Goal: Navigation & Orientation: Find specific page/section

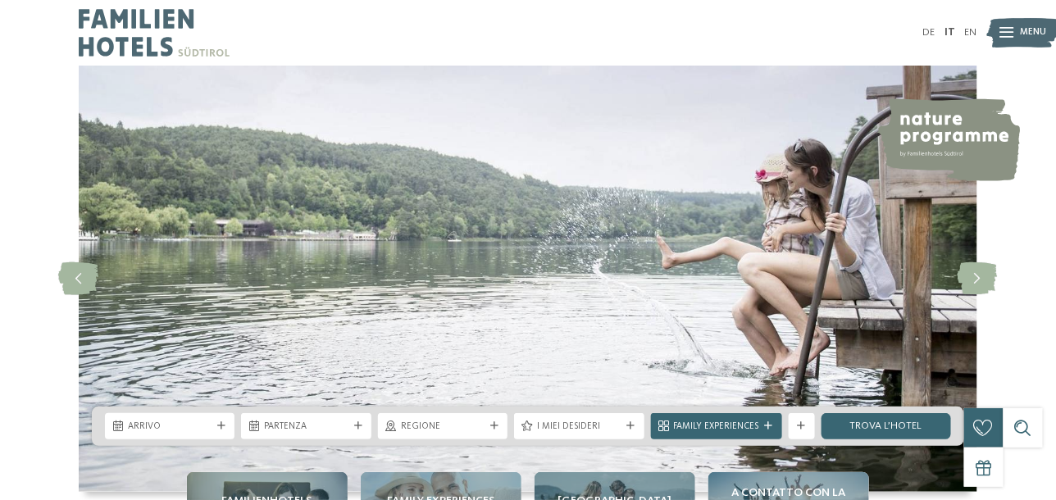
click at [1004, 31] on icon at bounding box center [1007, 33] width 14 height 11
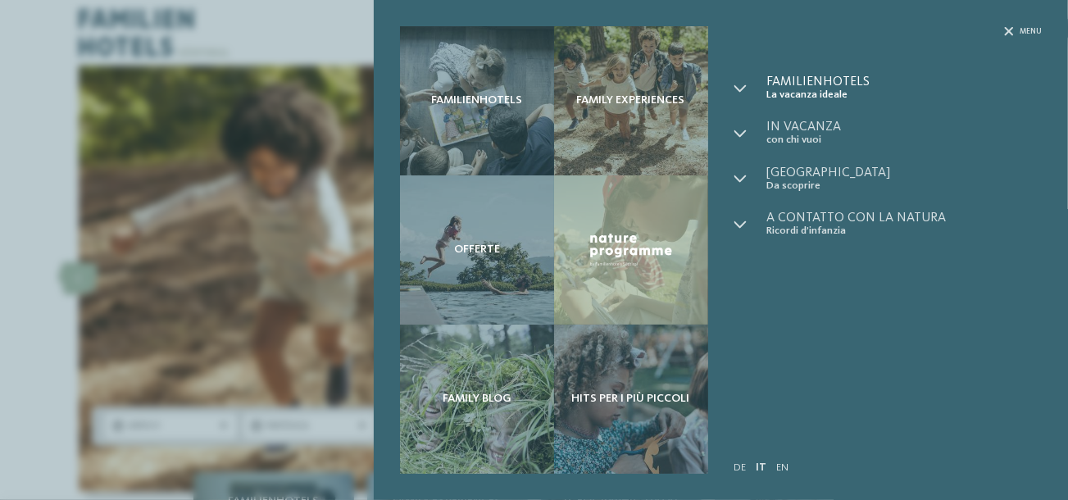
click at [821, 84] on span "Familienhotels" at bounding box center [904, 81] width 275 height 13
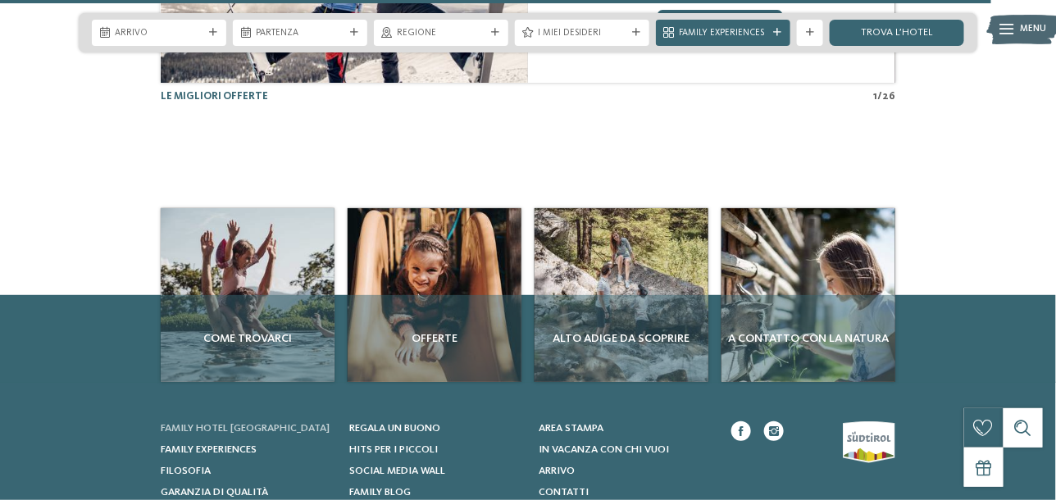
scroll to position [3734, 0]
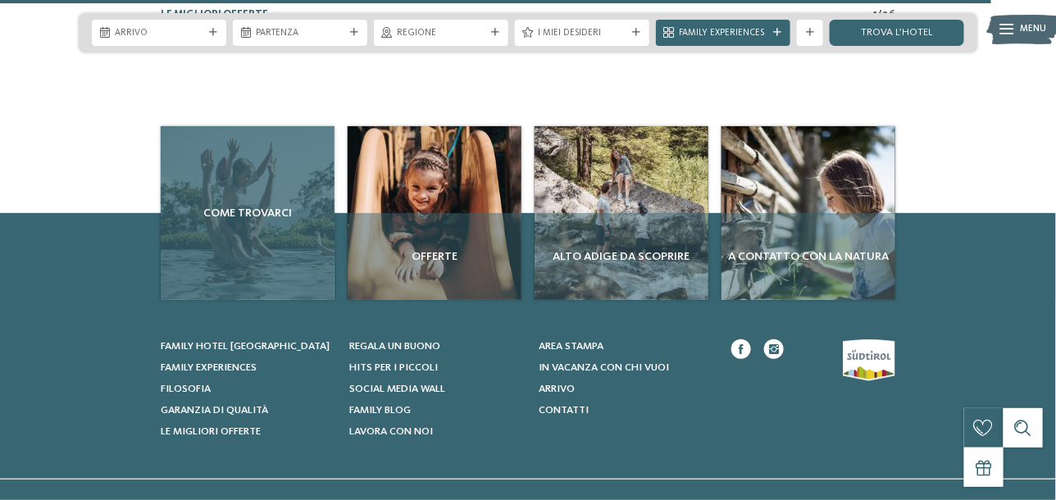
click at [254, 226] on div "Come trovarci" at bounding box center [248, 213] width 174 height 174
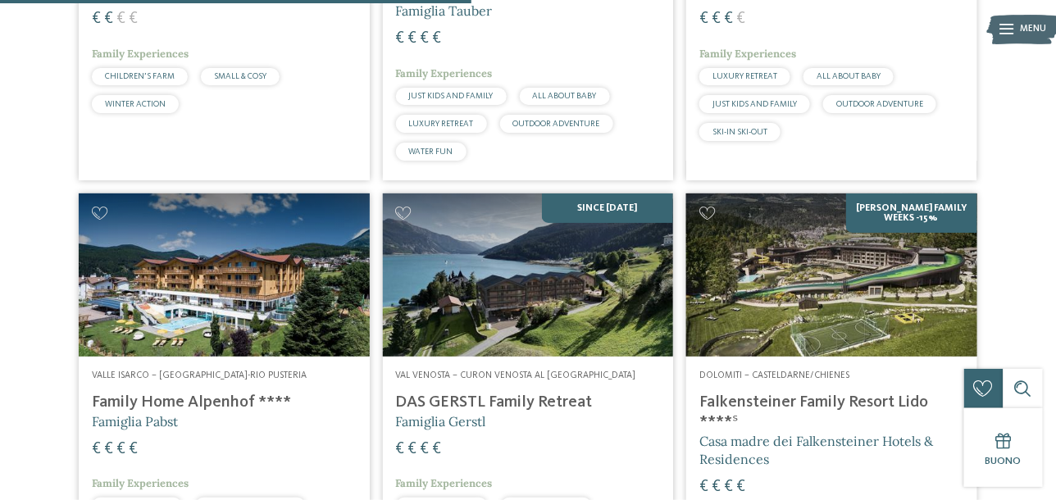
scroll to position [1967, 0]
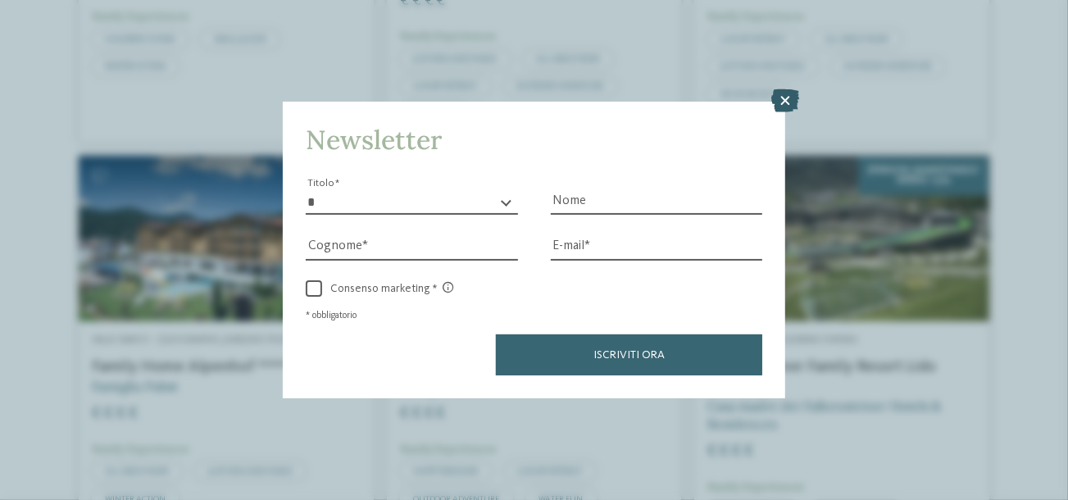
click at [782, 91] on icon at bounding box center [785, 100] width 28 height 23
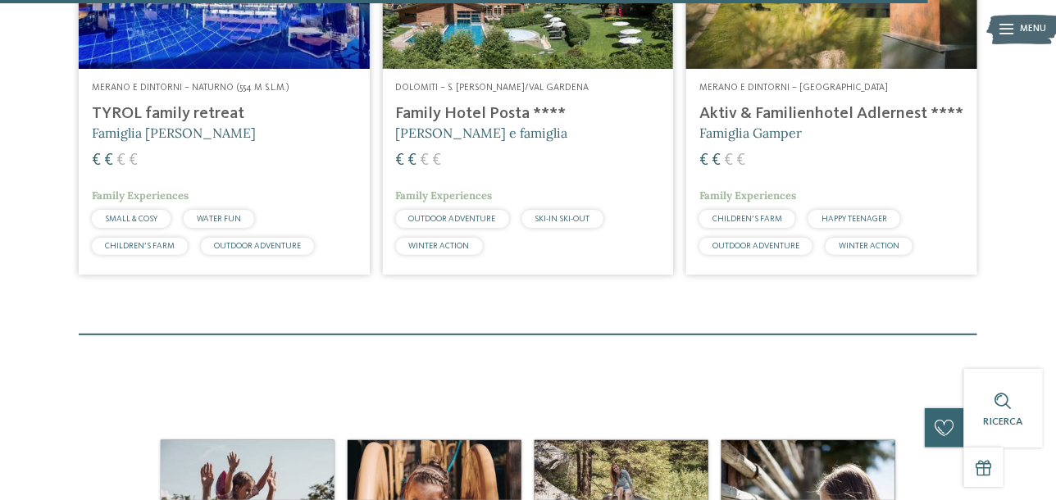
scroll to position [3935, 0]
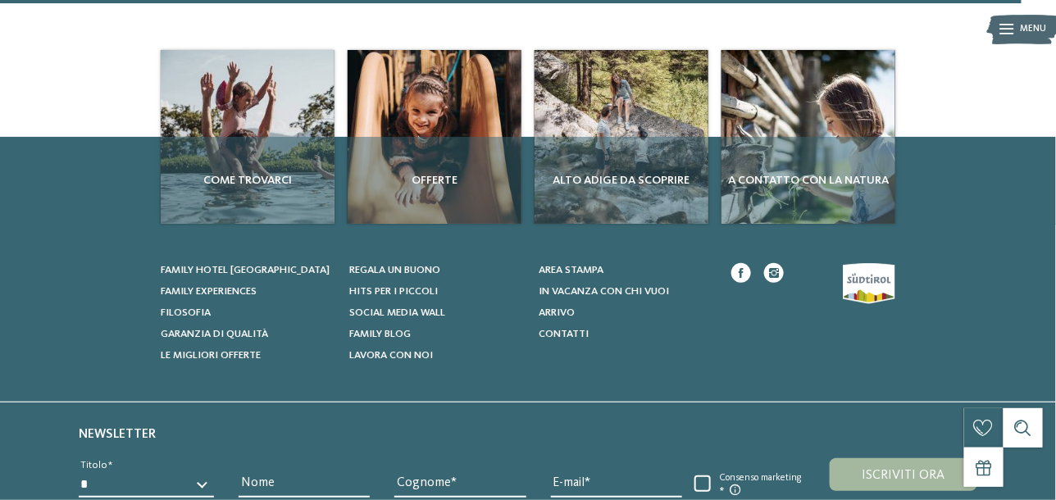
drag, startPoint x: 26, startPoint y: 360, endPoint x: 42, endPoint y: 302, distance: 59.5
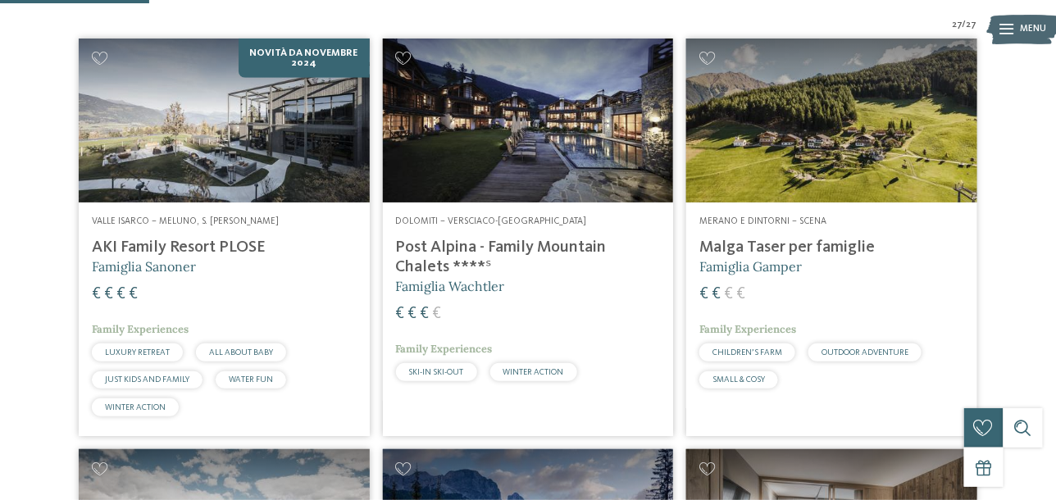
scroll to position [0, 0]
